Goal: Use online tool/utility: Utilize a website feature to perform a specific function

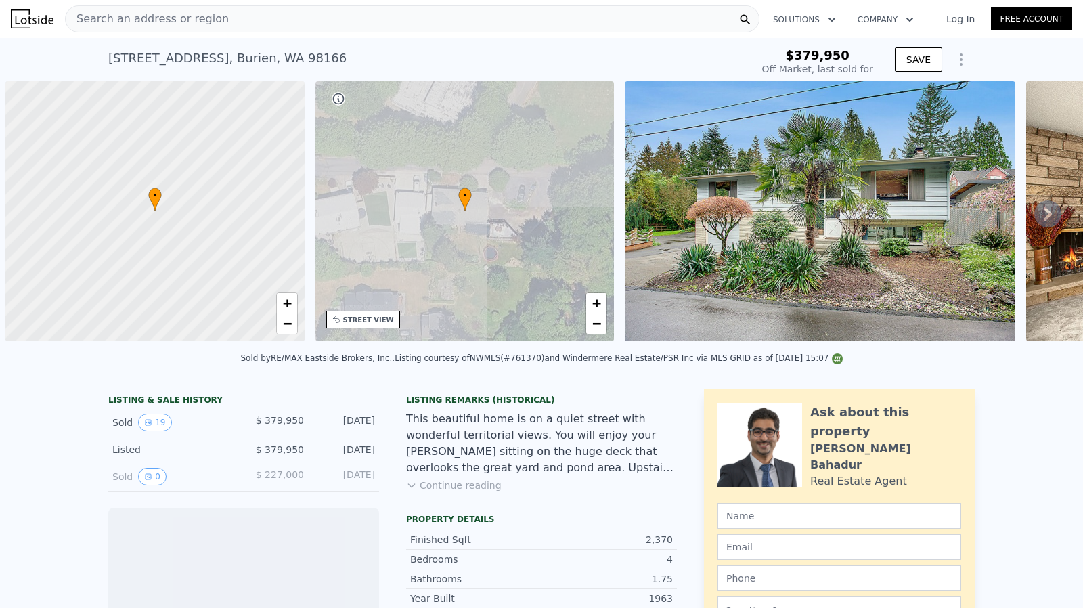
scroll to position [0, 5]
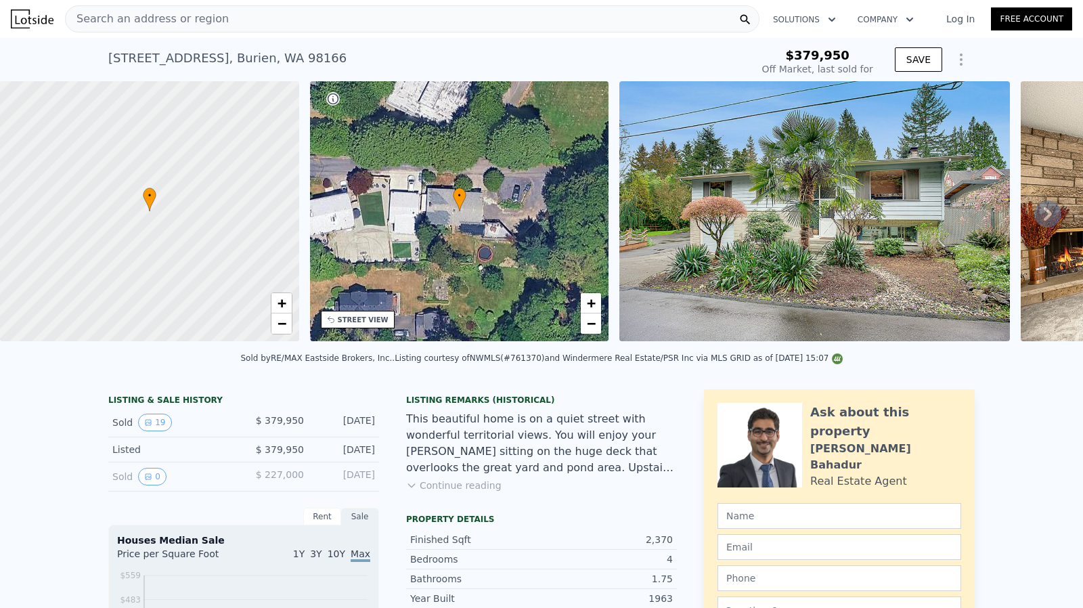
click at [254, 25] on div "Search an address or region" at bounding box center [412, 18] width 694 height 27
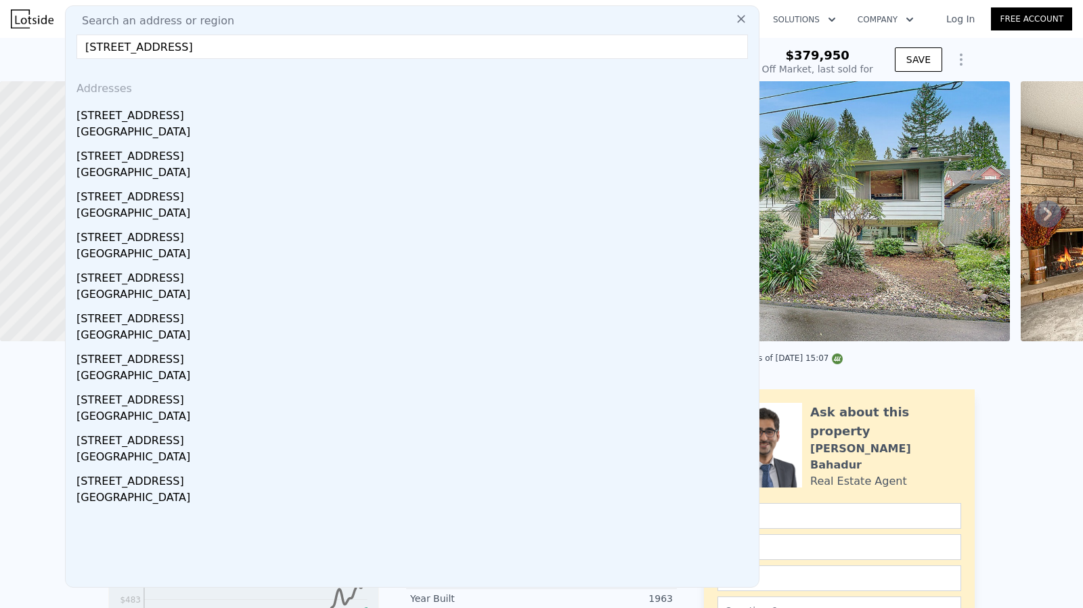
drag, startPoint x: 167, startPoint y: 51, endPoint x: 353, endPoint y: 51, distance: 186.1
click at [353, 51] on input "[STREET_ADDRESS]" at bounding box center [411, 47] width 671 height 24
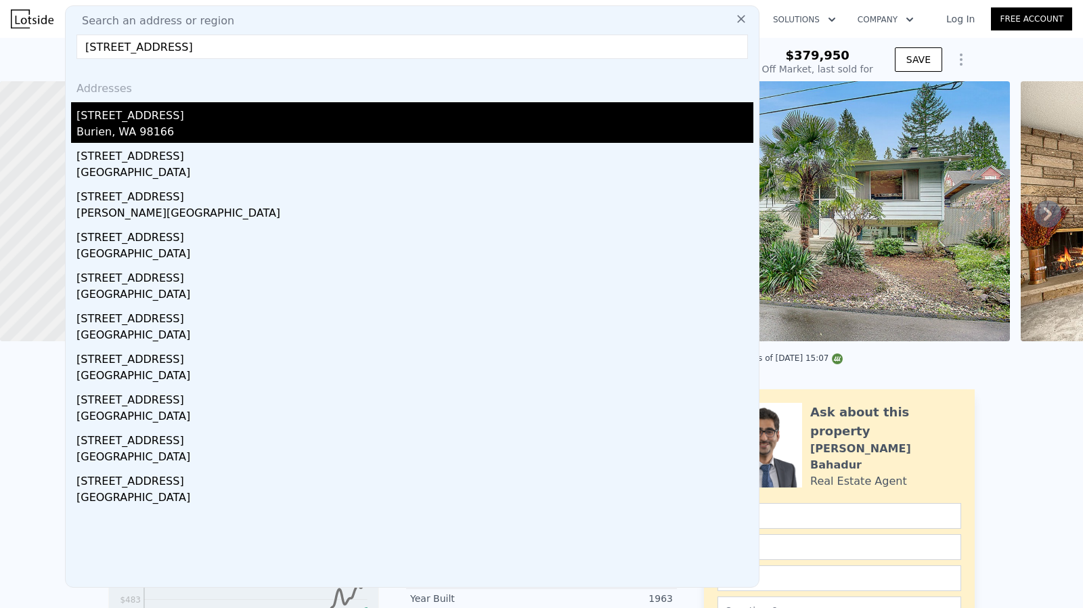
type input "[STREET_ADDRESS]"
click at [221, 113] on div "[STREET_ADDRESS]" at bounding box center [414, 113] width 677 height 22
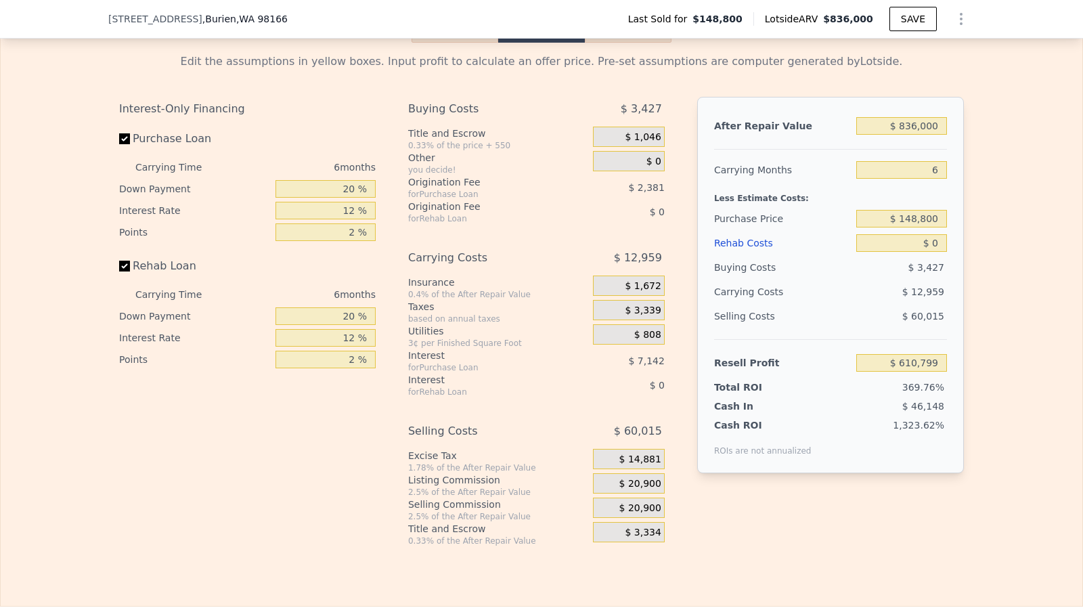
scroll to position [1922, 0]
click at [119, 271] on input "Rehab Loan" at bounding box center [124, 266] width 11 height 11
checkbox input "false"
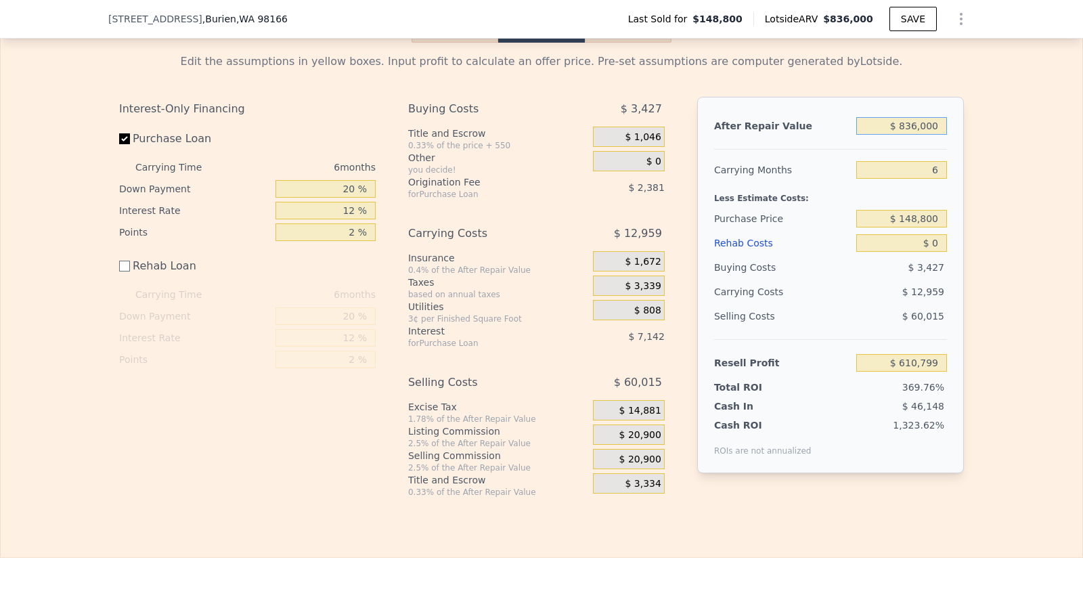
click at [908, 135] on input "$ 836,000" at bounding box center [901, 126] width 91 height 18
type input "$ 9"
type input "-$ 164,055"
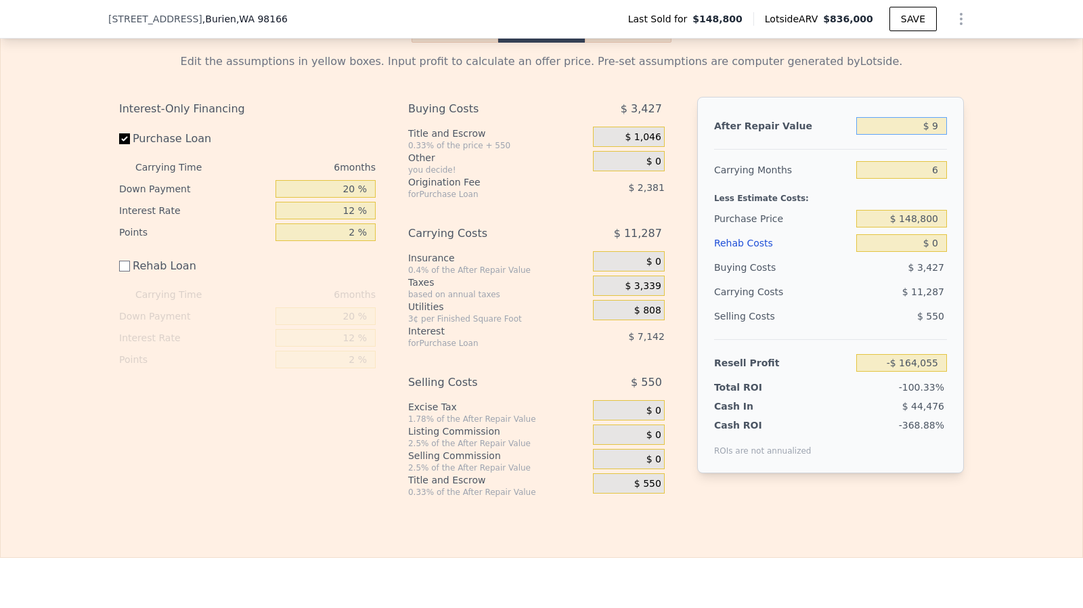
type input "$ 90"
type input "-$ 163,980"
type input "$ 900"
type input "-$ 163,231"
type input "$ 90,000"
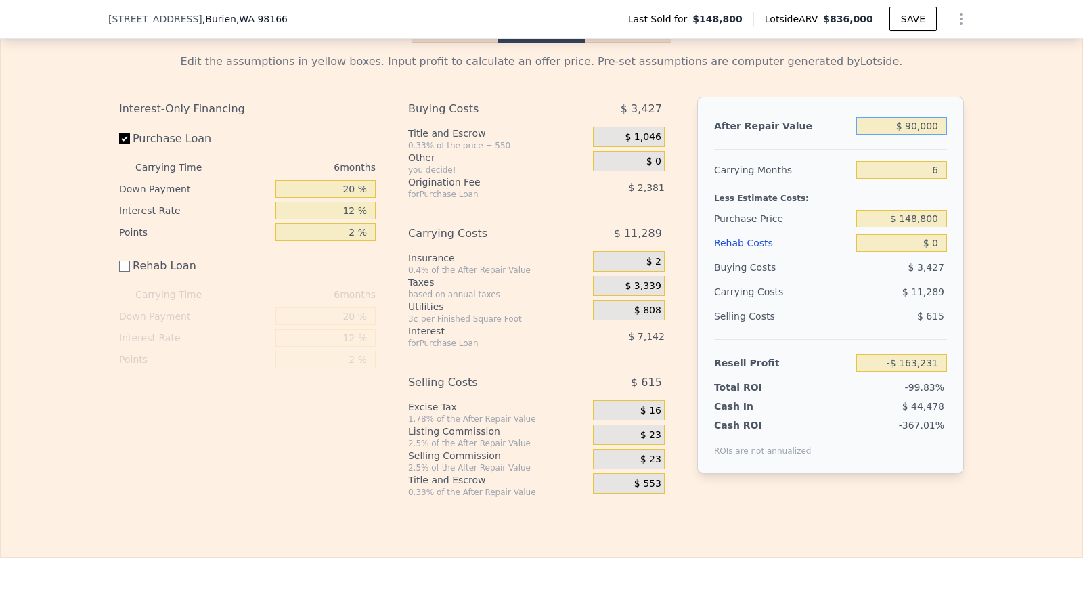
type input "-$ 80,646"
type input "$ 900,000"
type input "$ 670,119"
type input "$ 900,000"
click at [940, 252] on input "$ 0" at bounding box center [901, 243] width 91 height 18
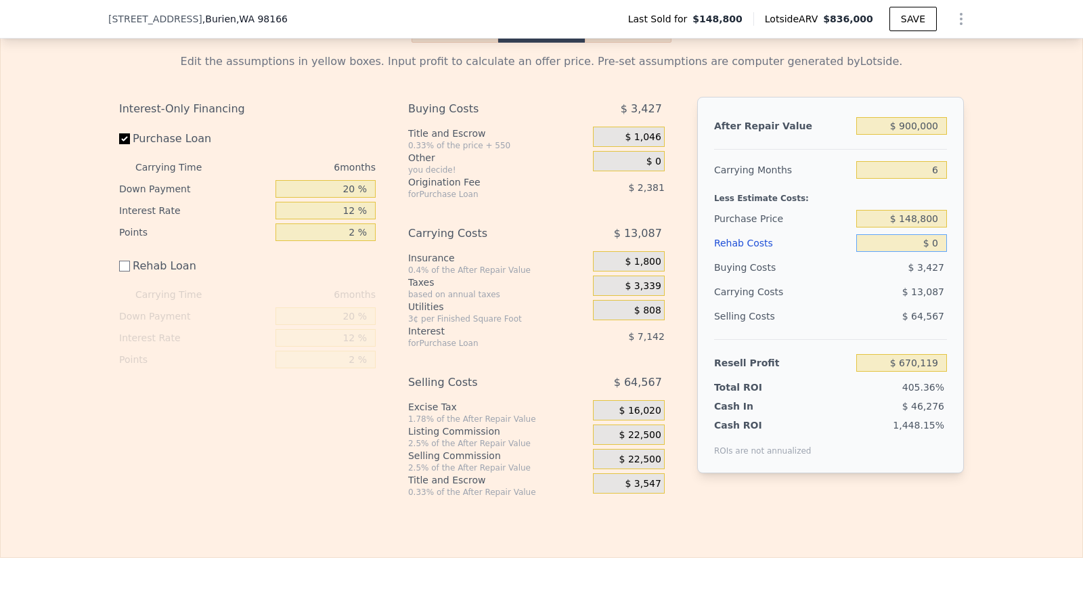
click at [940, 252] on input "$ 0" at bounding box center [901, 243] width 91 height 18
type input "$ 1"
type input "$ 670,118"
type input "$ 16"
type input "$ 670,103"
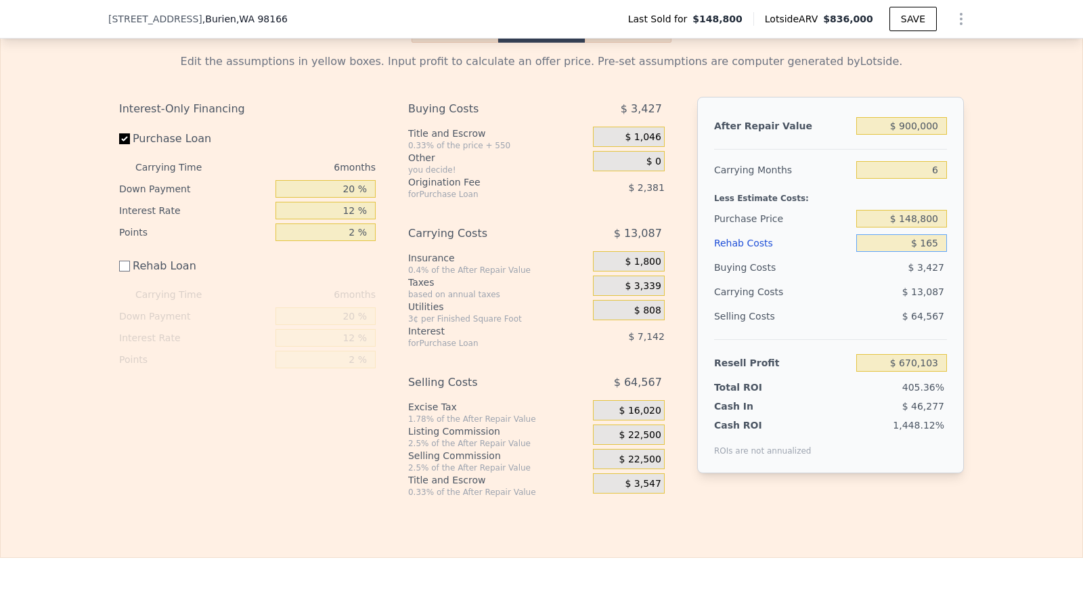
type input "$ 1,650"
type input "$ 668,469"
type input "$ 165,000"
type input "$ 505,119"
type input "$ 165,000"
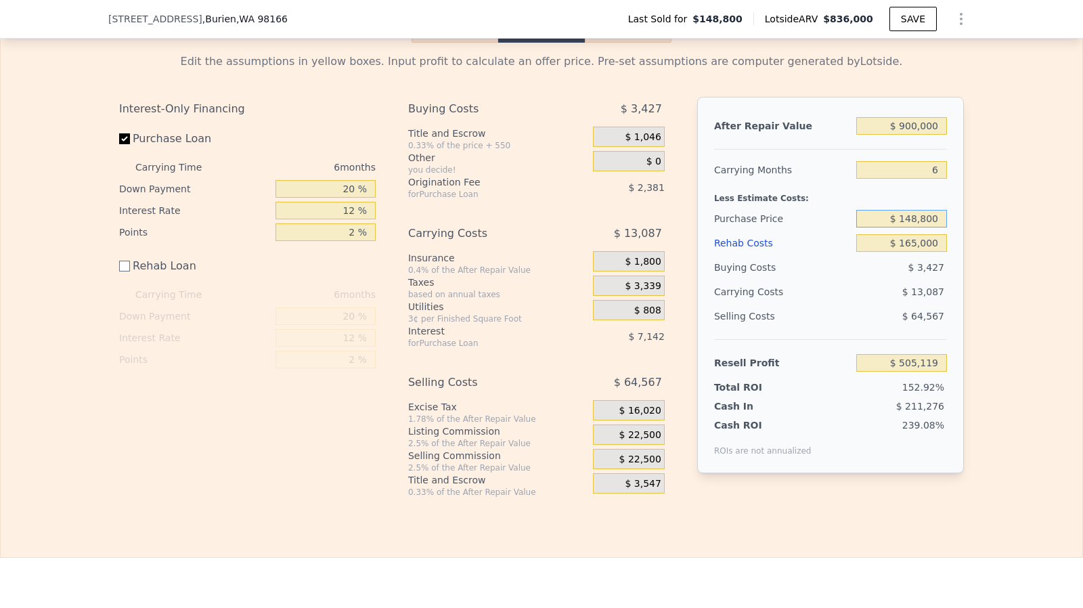
click at [929, 227] on input "$ 148,800" at bounding box center [901, 219] width 91 height 18
type input "$ 560,000"
click at [925, 251] on input "$ 165,000" at bounding box center [901, 243] width 91 height 18
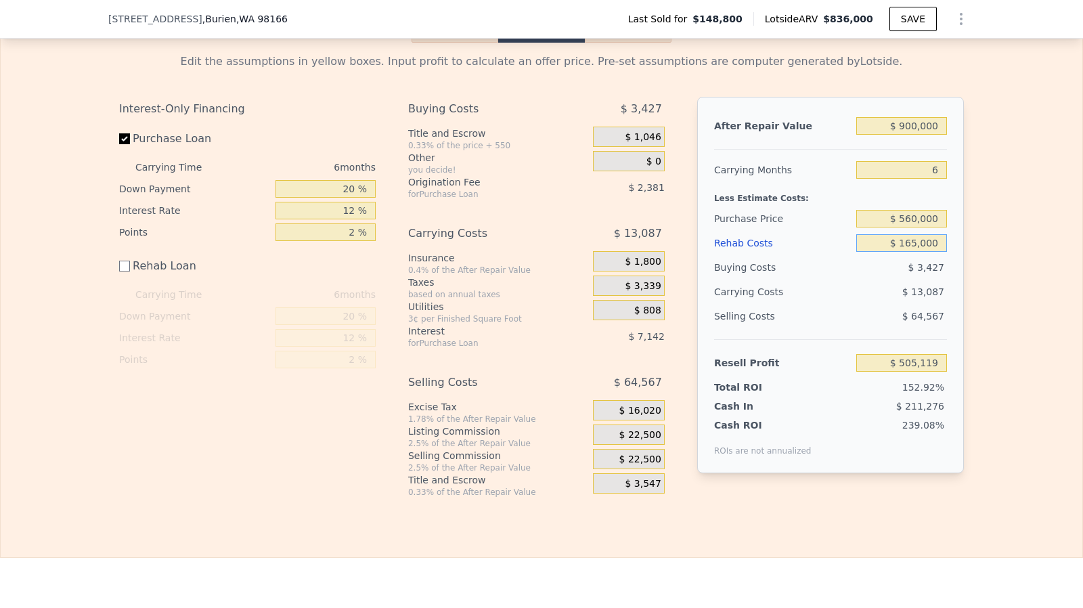
type input "$ 66,231"
click at [655, 441] on span "$ 22,500" at bounding box center [640, 435] width 42 height 12
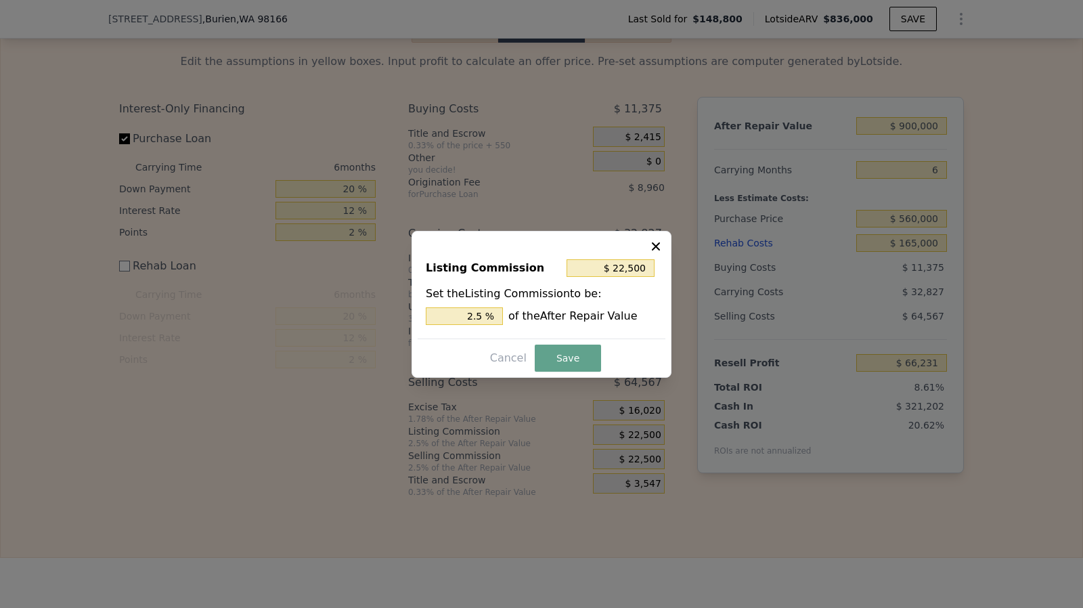
click at [498, 326] on div "Listing Commission $ 22,500 Set the Listing Commission to be: 2.5 % of the Afte…" at bounding box center [542, 293] width 248 height 91
click at [491, 317] on input "2.5 %" at bounding box center [464, 316] width 77 height 18
type input "$ 18,000"
type input "2 %"
type input "$ 9,000"
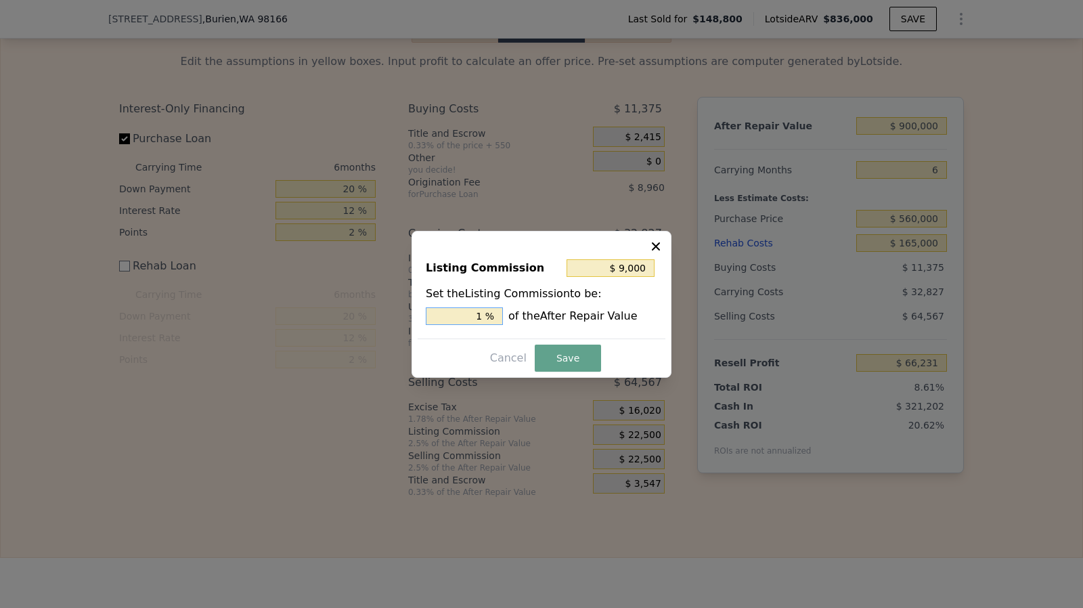
type input "1. %"
type input "$ 13,500"
type input "1.5 %"
click at [567, 358] on button "Save" at bounding box center [568, 357] width 66 height 27
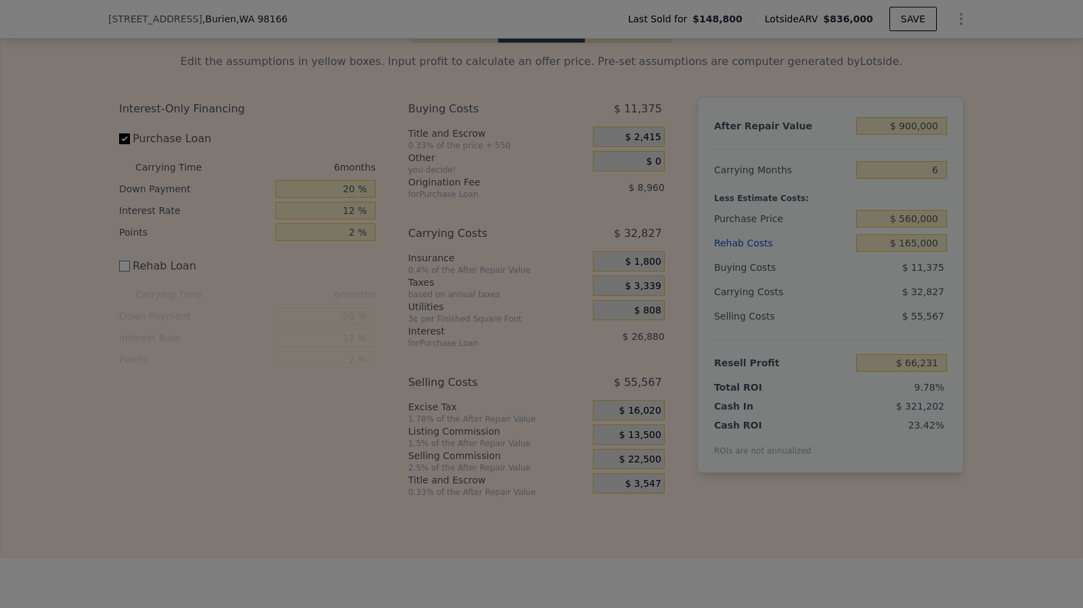
type input "$ 75,231"
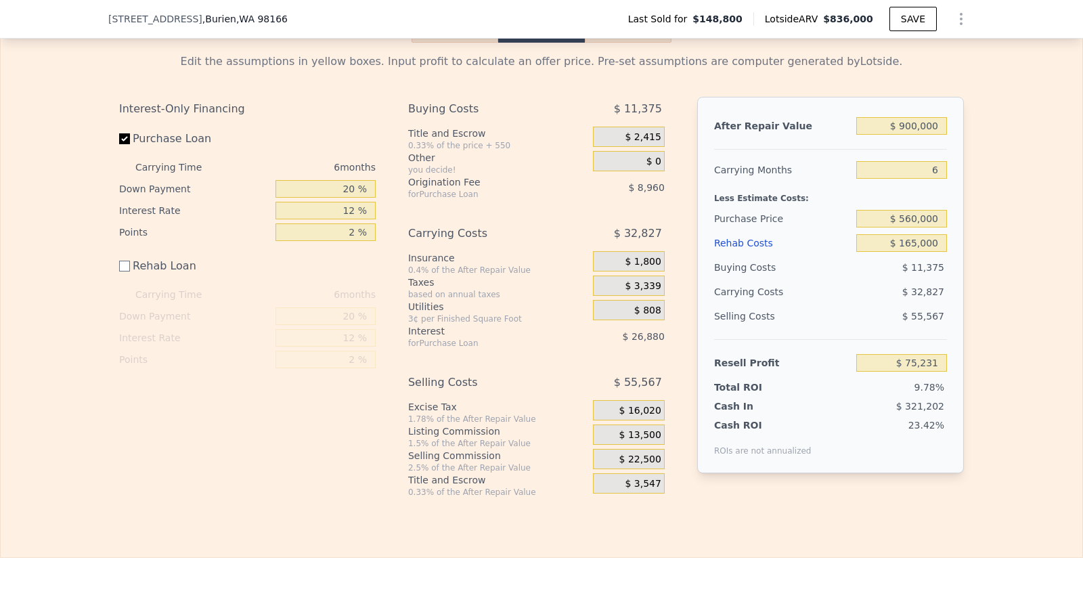
click at [348, 200] on div "20 %" at bounding box center [325, 189] width 100 height 22
click at [348, 198] on input "20 %" at bounding box center [325, 189] width 100 height 18
type input "10 %"
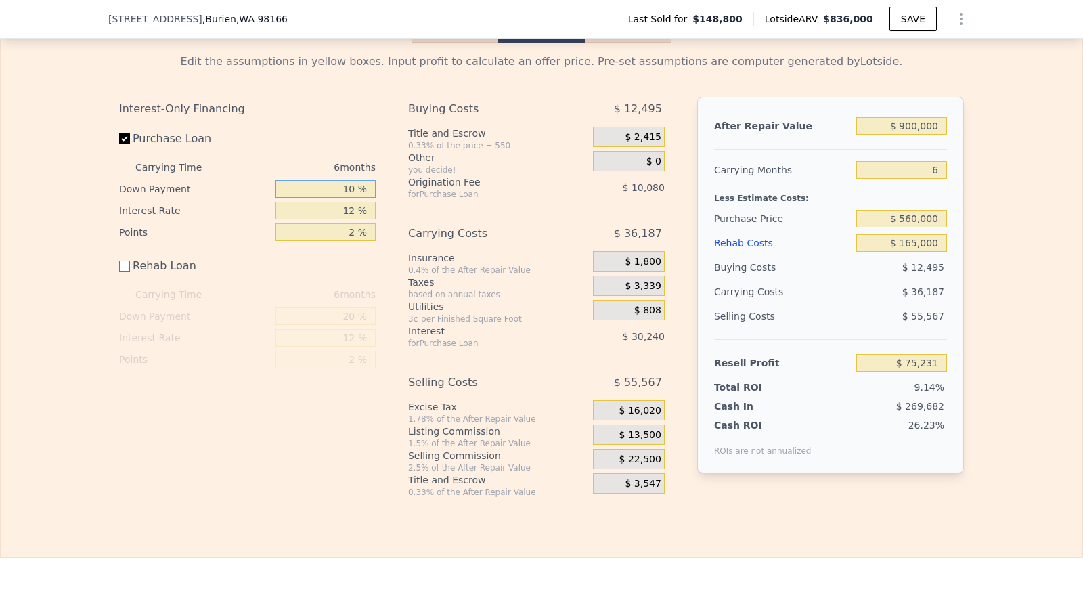
type input "$ 70,751"
type input "10 %"
click at [349, 241] on input "2 %" at bounding box center [325, 232] width 100 height 18
click at [348, 219] on input "12 %" at bounding box center [325, 211] width 100 height 18
click at [350, 219] on input "12 %" at bounding box center [325, 211] width 100 height 18
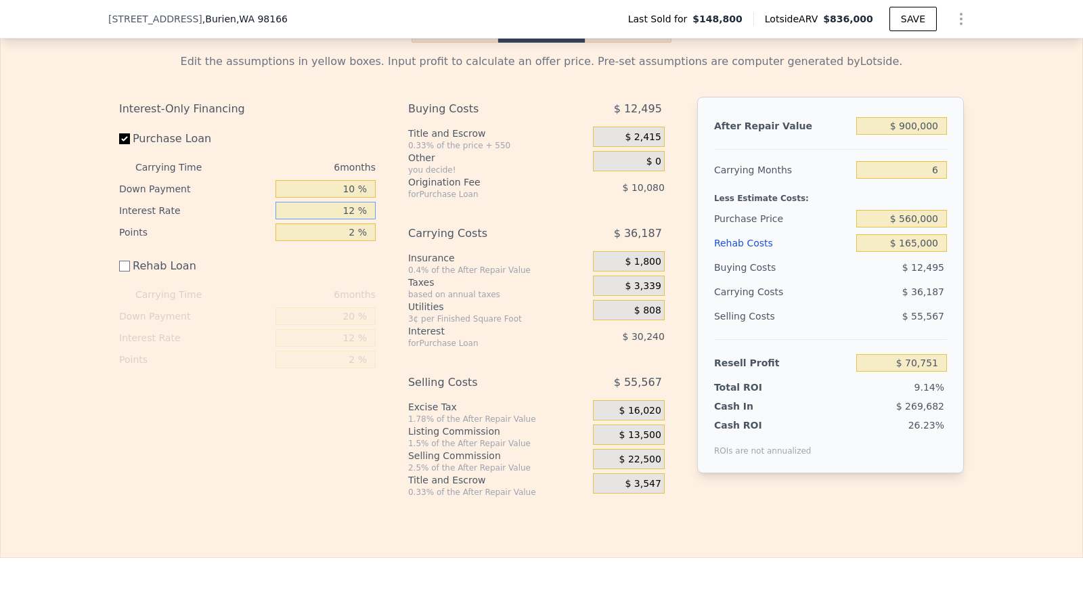
type input "1 %"
type input "$ 98,471"
type input "10 %"
type input "$ 75,791"
type input "10 %"
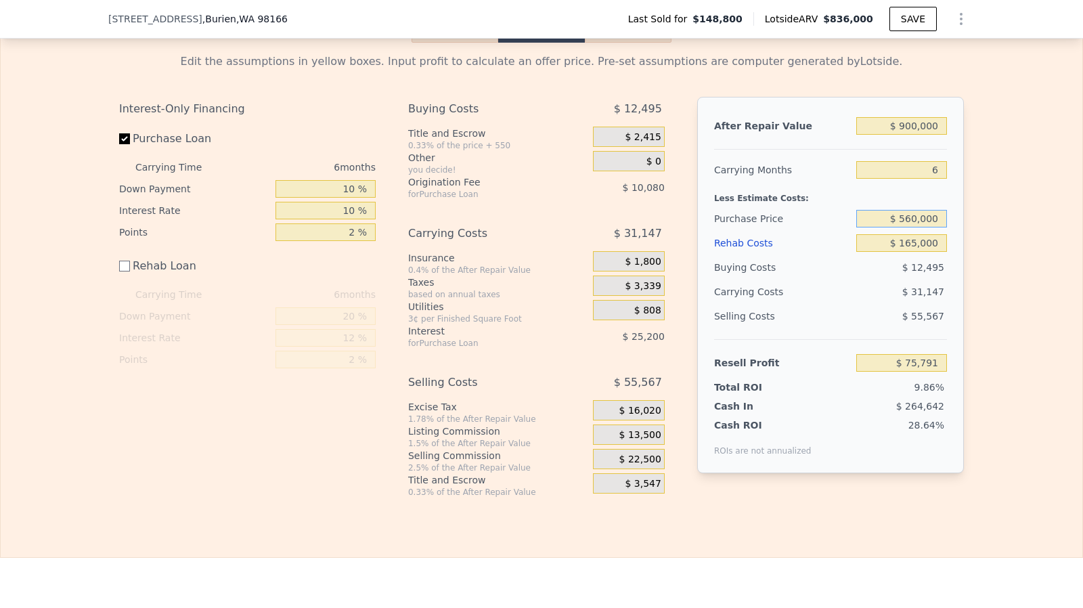
click at [921, 227] on input "$ 560,000" at bounding box center [901, 219] width 91 height 18
click at [119, 144] on input "Purchase Loan" at bounding box center [124, 138] width 11 height 11
checkbox input "false"
type input "$ 111,071"
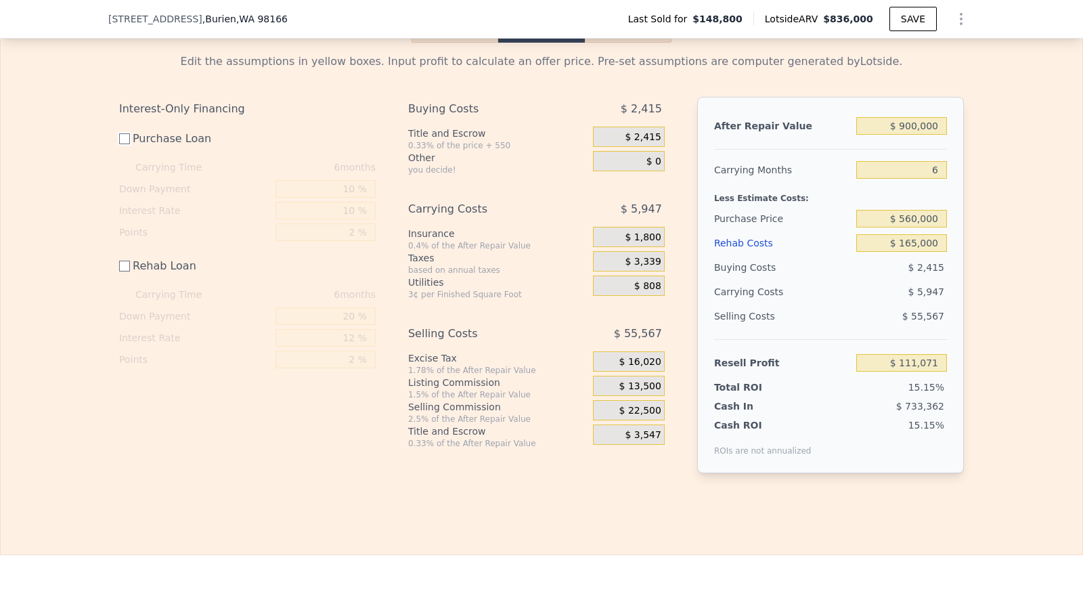
click at [119, 144] on input "Purchase Loan" at bounding box center [124, 138] width 11 height 11
checkbox input "true"
type input "$ 75,791"
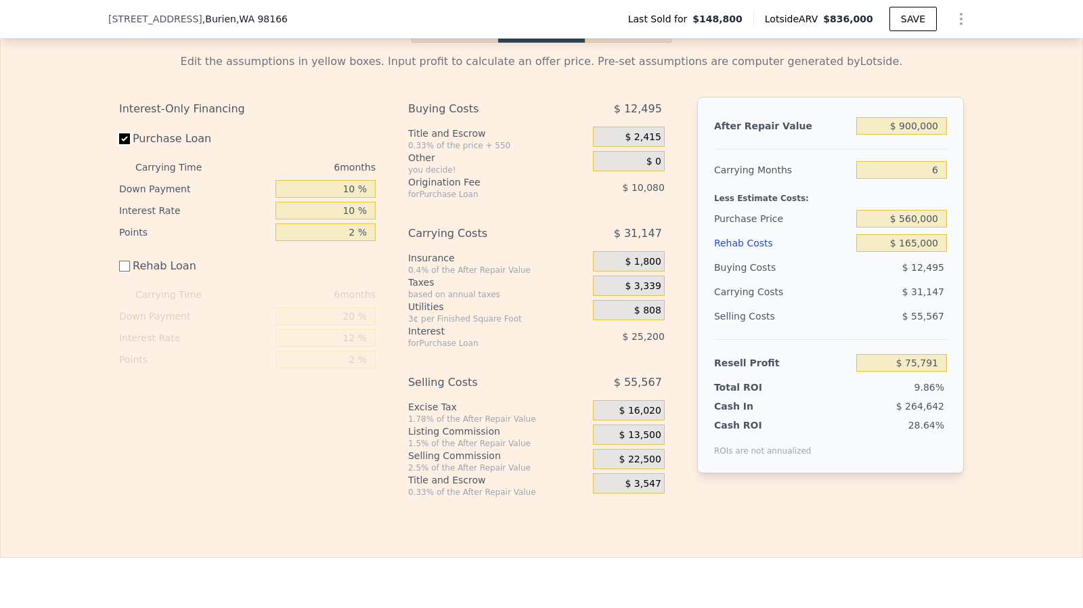
click at [119, 144] on input "Purchase Loan" at bounding box center [124, 138] width 11 height 11
checkbox input "false"
type input "$ 111,071"
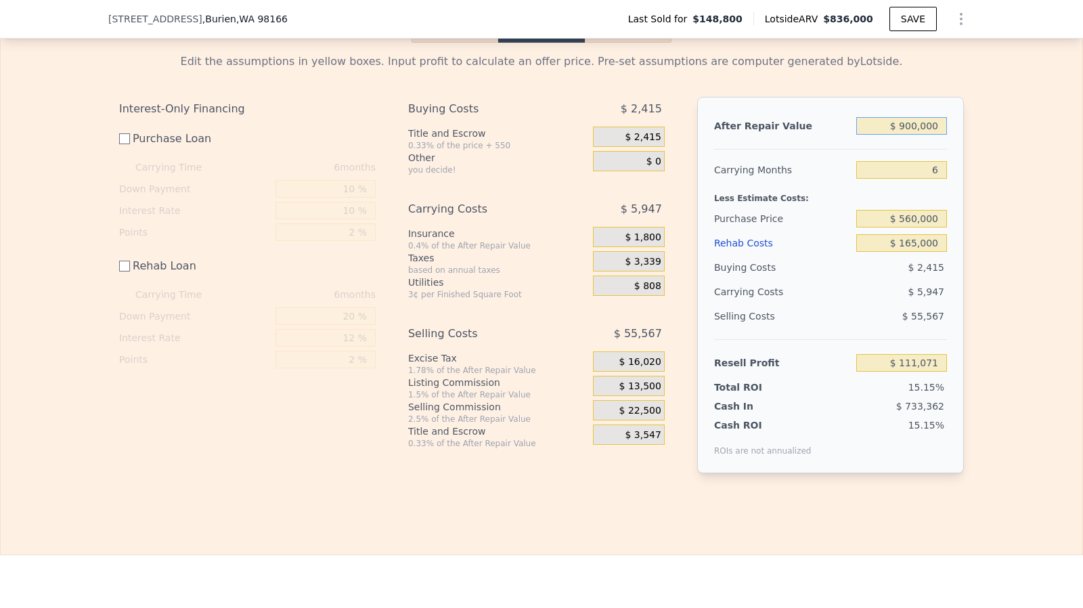
click at [911, 135] on input "$ 900,000" at bounding box center [901, 126] width 91 height 18
click at [916, 135] on input "$ 900,000" at bounding box center [901, 126] width 91 height 18
type input "$ 90,000"
type input "-$ 647,794"
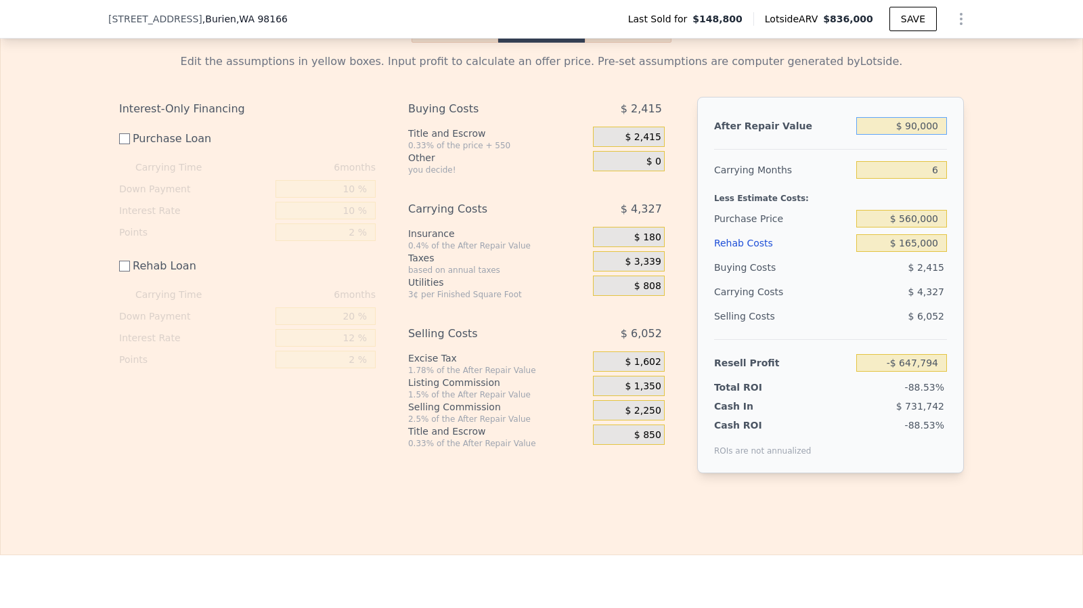
type input "$ 9,000"
type input "-$ 723,680"
type input "$ 930,000"
type input "$ 139,177"
type input "$ 930,000"
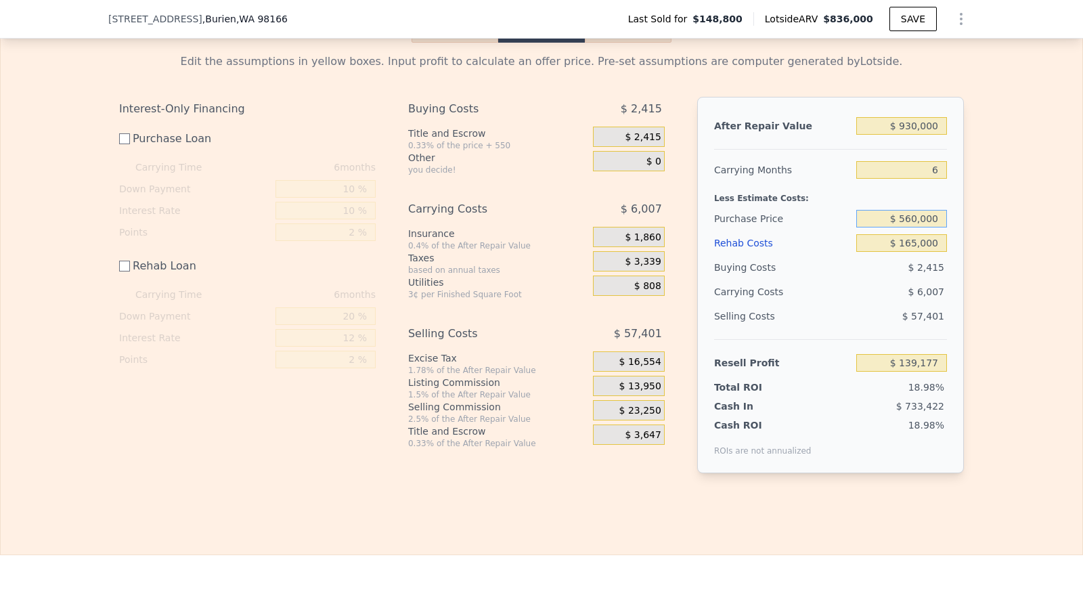
click at [926, 227] on input "$ 560,000" at bounding box center [901, 219] width 91 height 18
click at [927, 252] on input "$ 165,000" at bounding box center [901, 243] width 91 height 18
